Goal: Transaction & Acquisition: Purchase product/service

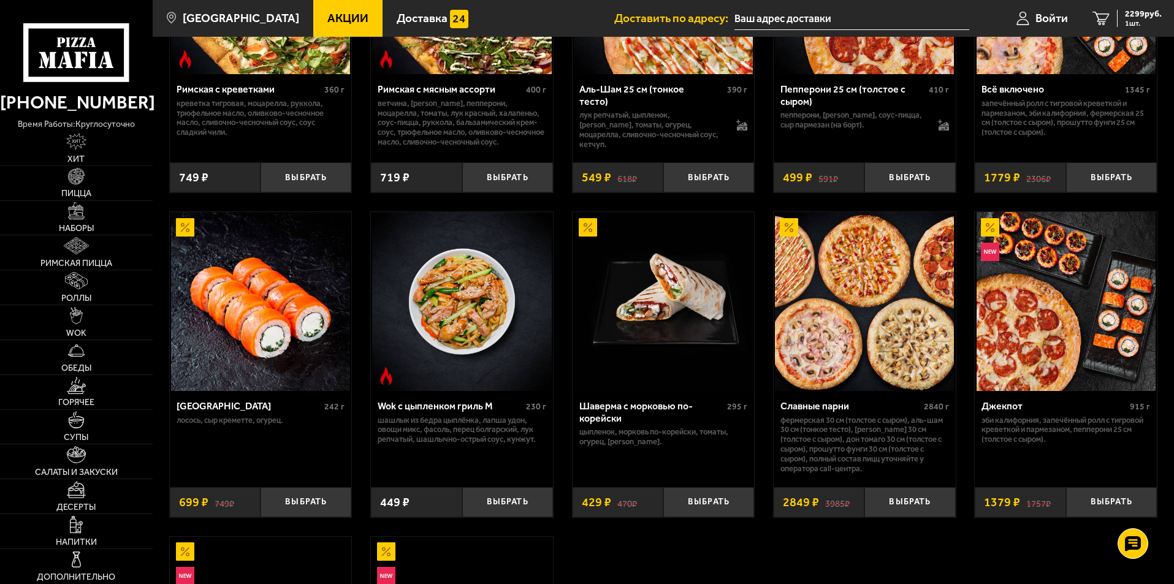
scroll to position [613, 0]
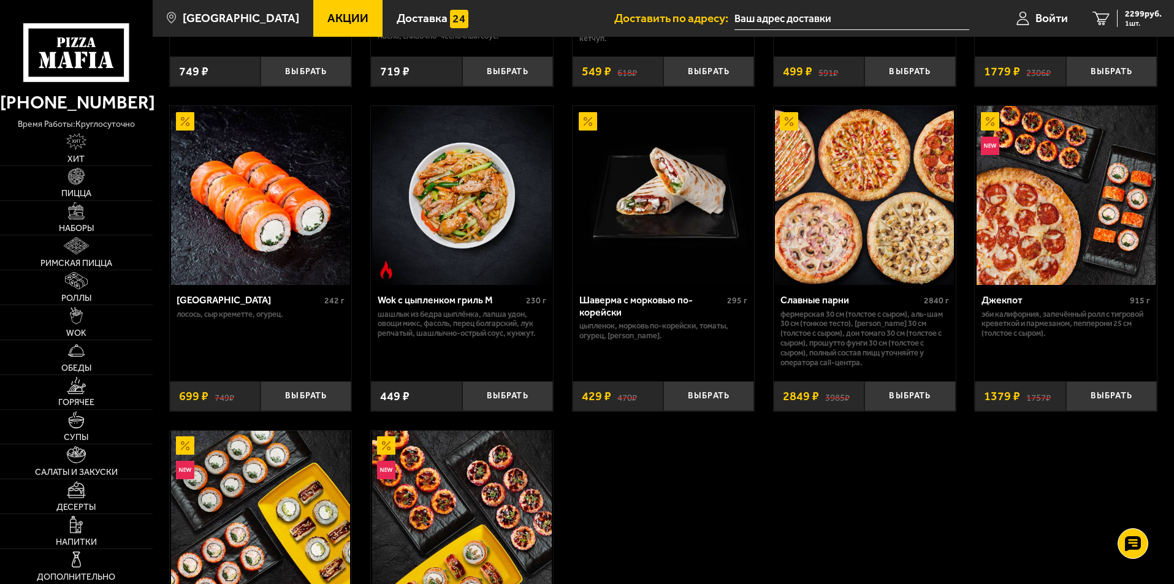
click at [869, 283] on img at bounding box center [864, 195] width 179 height 179
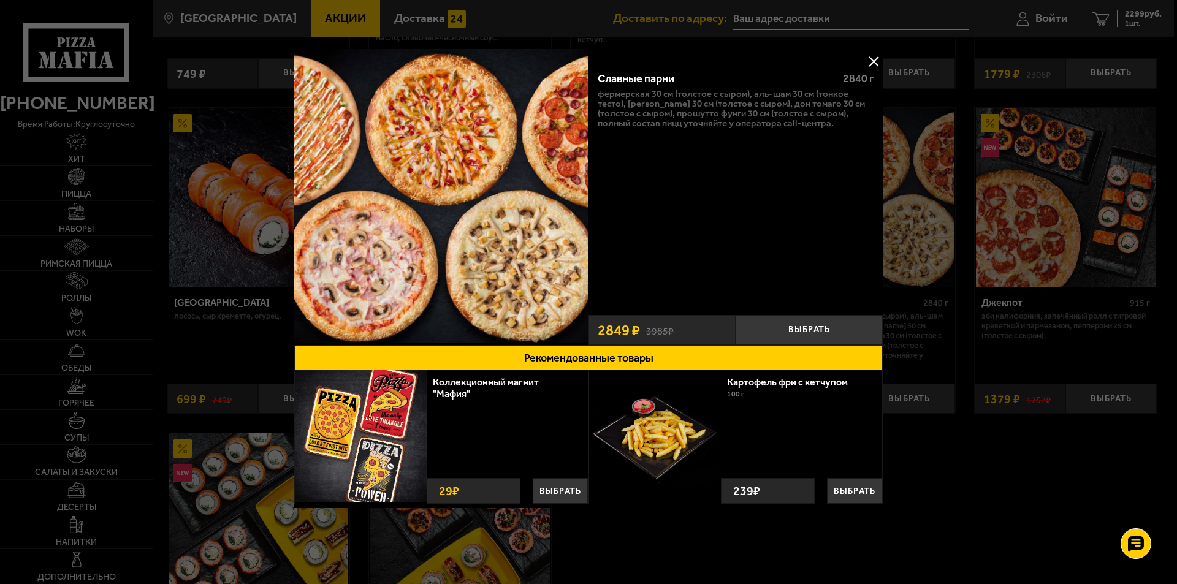
click at [958, 452] on div at bounding box center [588, 292] width 1177 height 584
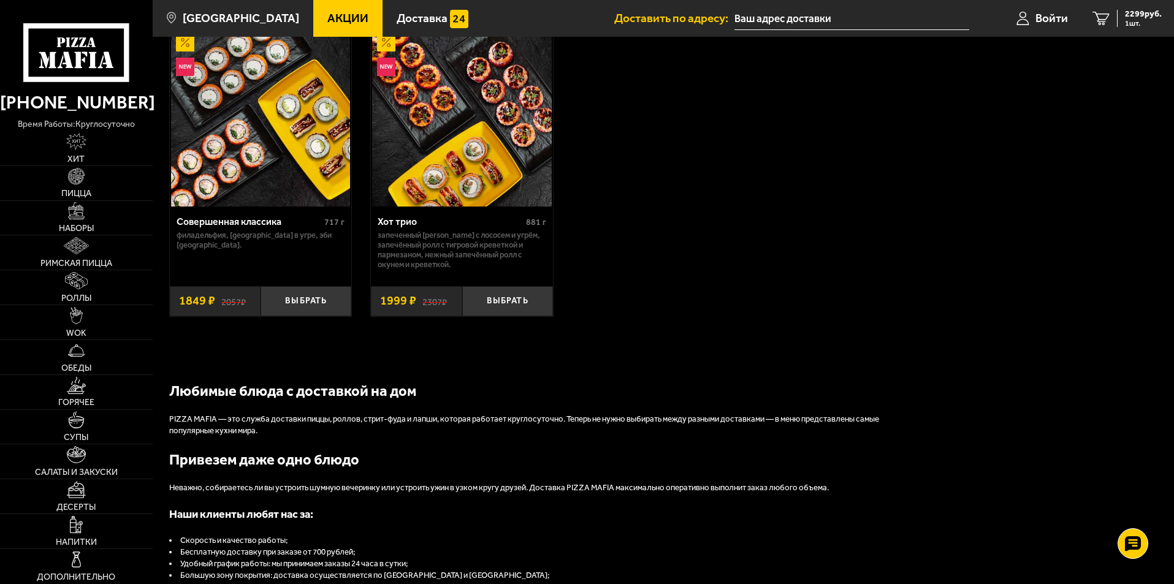
scroll to position [1042, 0]
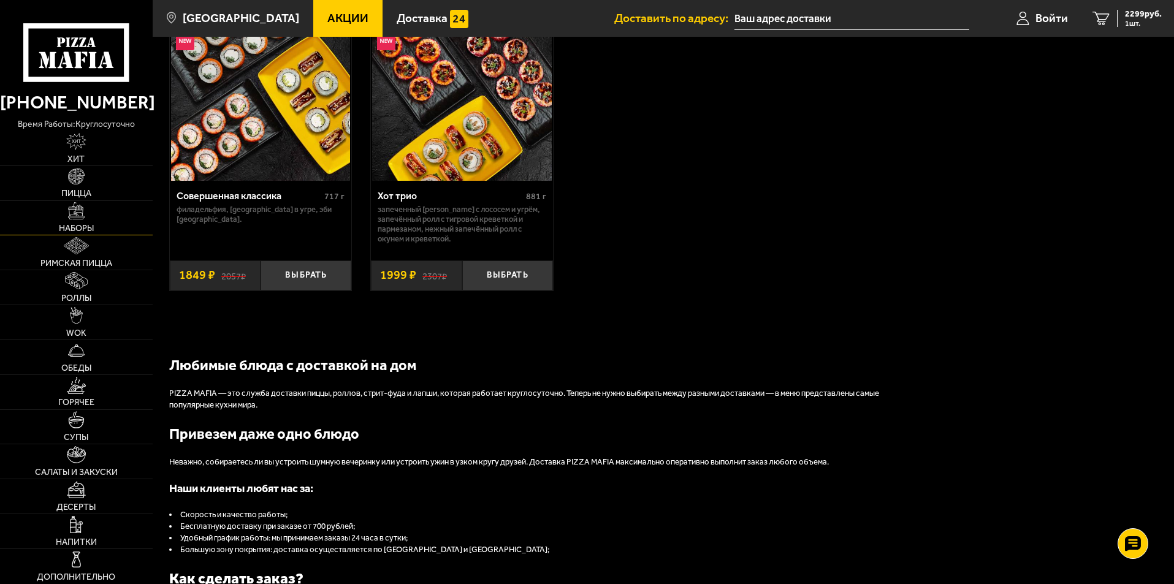
click at [79, 226] on span "Наборы" at bounding box center [76, 228] width 35 height 9
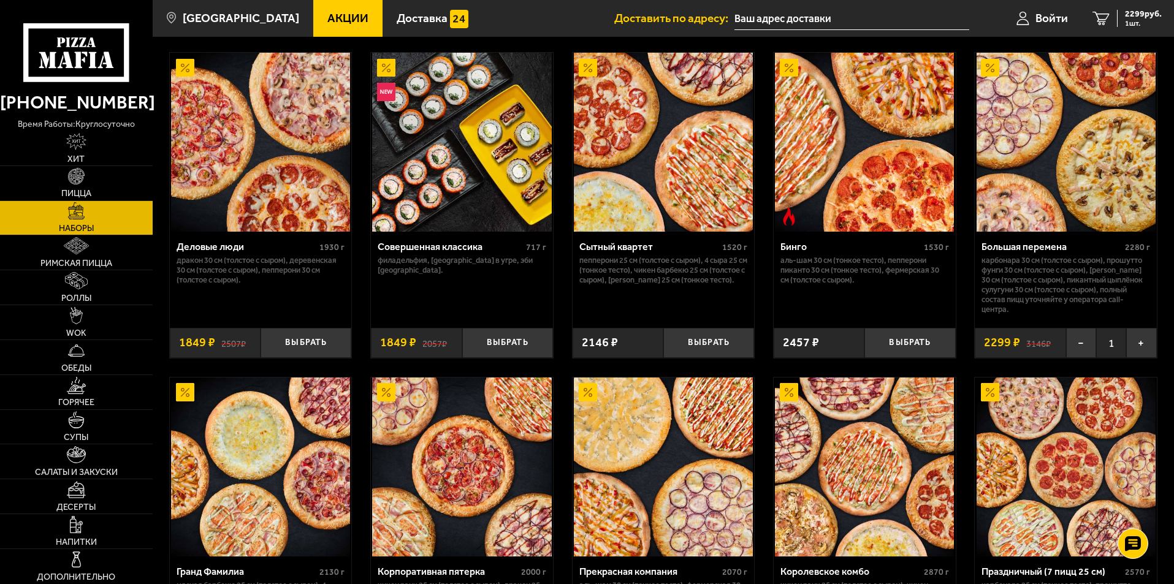
scroll to position [1226, 0]
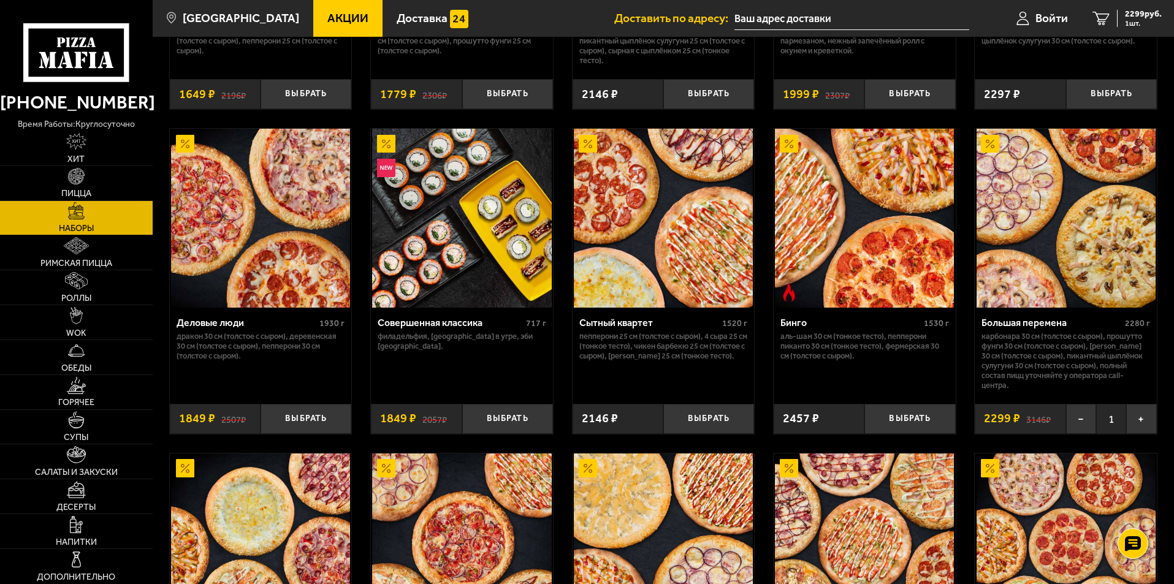
click at [1095, 232] on img at bounding box center [1065, 218] width 179 height 179
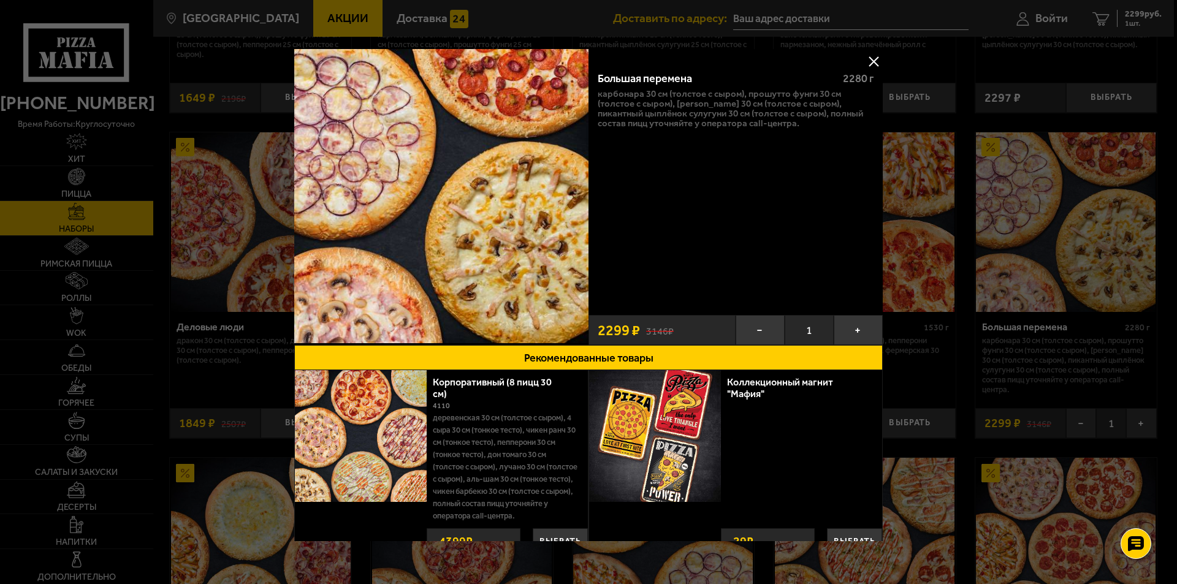
click at [639, 131] on div "Большая перемена 2280 г Карбонара 30 см (толстое с сыром), Прошутто Фунги 30 см…" at bounding box center [735, 185] width 294 height 248
click at [869, 59] on button at bounding box center [873, 61] width 18 height 18
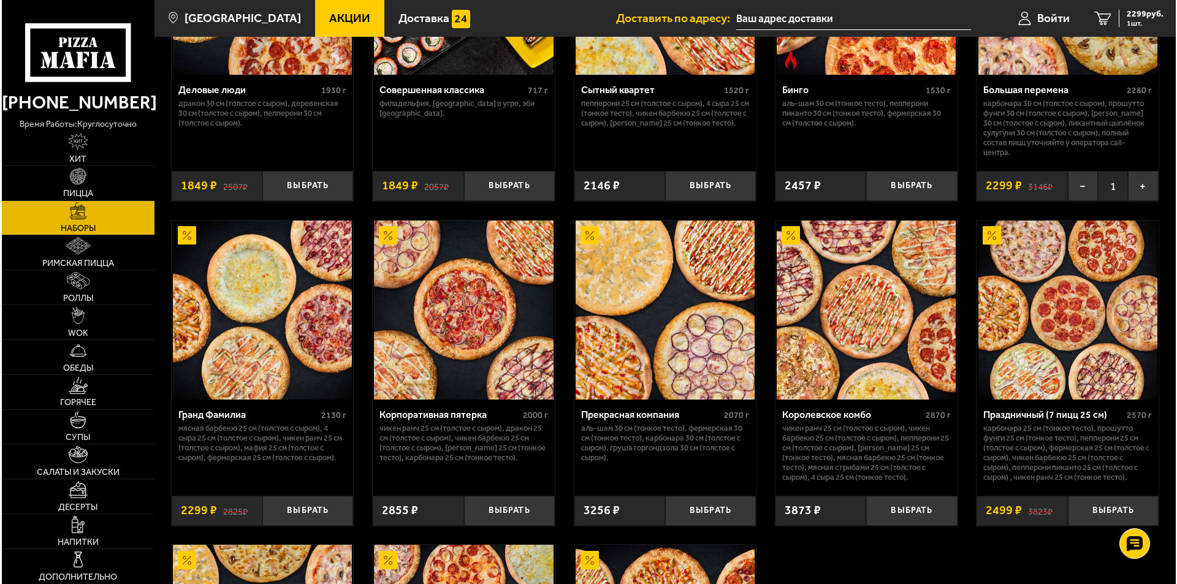
scroll to position [1471, 0]
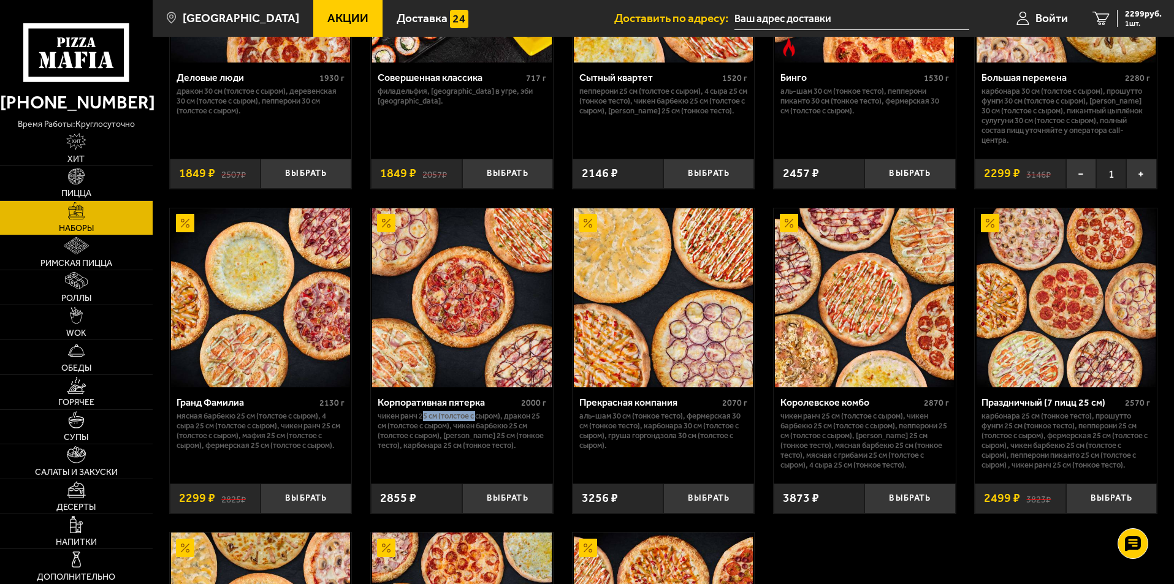
drag, startPoint x: 422, startPoint y: 425, endPoint x: 478, endPoint y: 425, distance: 55.8
click at [478, 425] on p "Чикен Ранч 25 см (толстое с сыром), Дракон 25 см (толстое с сыром), Чикен Барбе…" at bounding box center [462, 430] width 169 height 39
click at [454, 432] on p "Чикен Ранч 25 см (толстое с сыром), Дракон 25 см (толстое с сыром), Чикен Барбе…" at bounding box center [462, 430] width 169 height 39
click at [1054, 324] on img at bounding box center [1065, 297] width 179 height 179
